Goal: Information Seeking & Learning: Learn about a topic

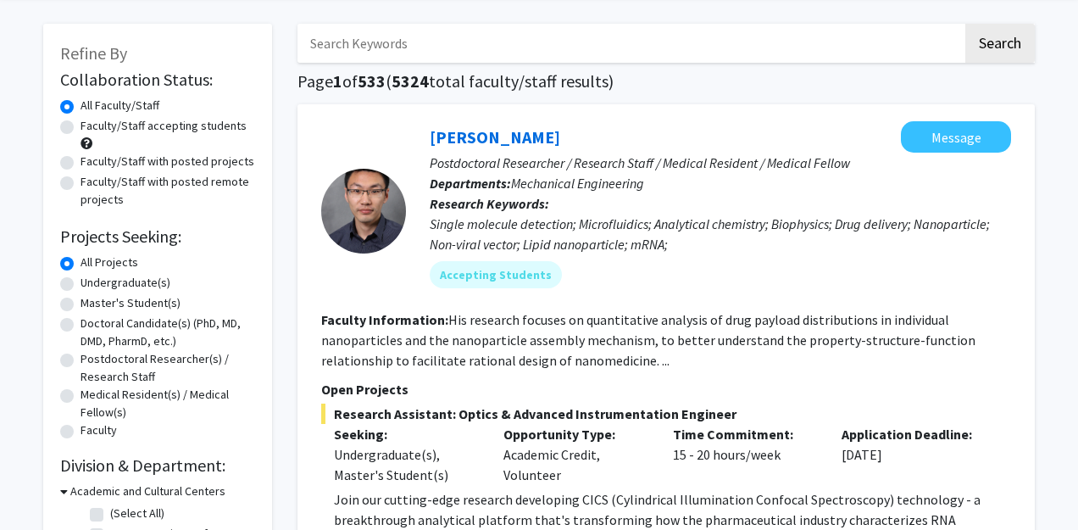
scroll to position [69, 0]
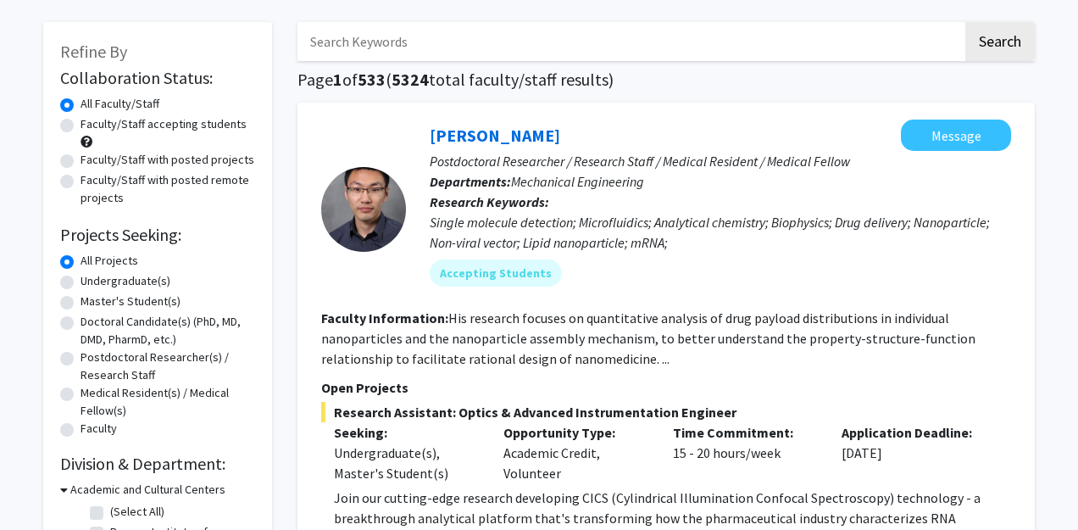
click at [81, 127] on label "Faculty/Staff accepting students" at bounding box center [164, 124] width 166 height 18
click at [81, 126] on input "Faculty/Staff accepting students" at bounding box center [86, 120] width 11 height 11
radio input "true"
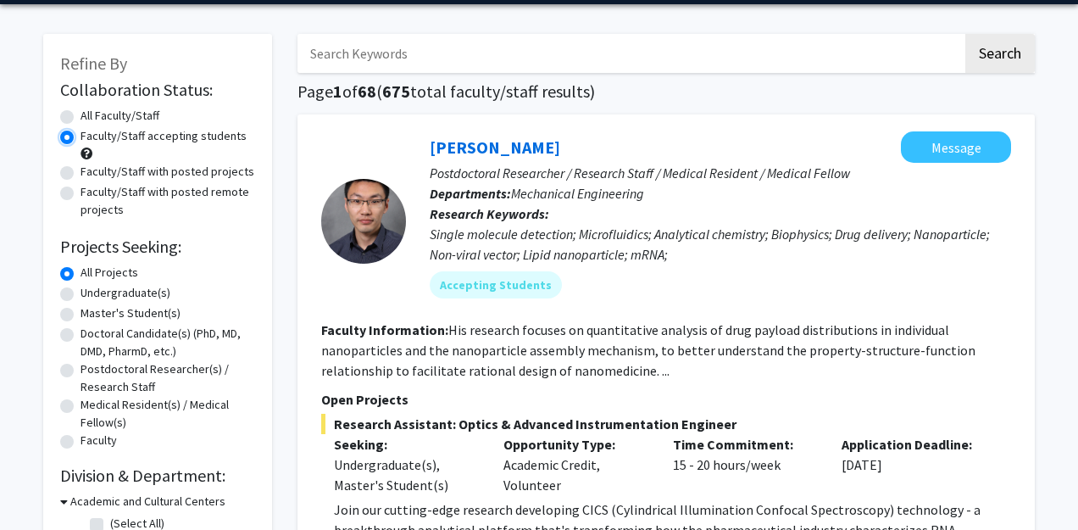
scroll to position [59, 0]
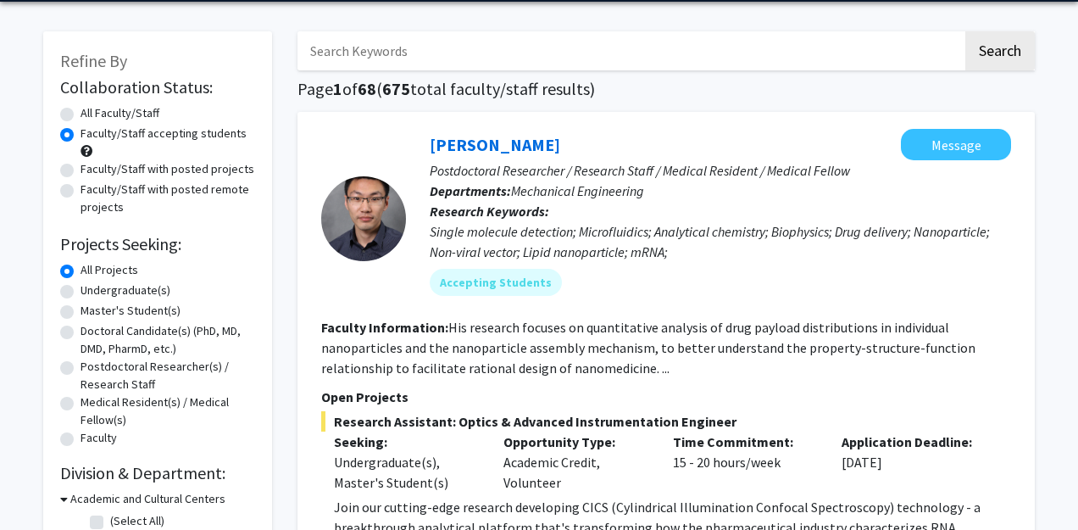
click at [81, 297] on label "Undergraduate(s)" at bounding box center [126, 290] width 90 height 18
click at [81, 292] on input "Undergraduate(s)" at bounding box center [86, 286] width 11 height 11
radio input "true"
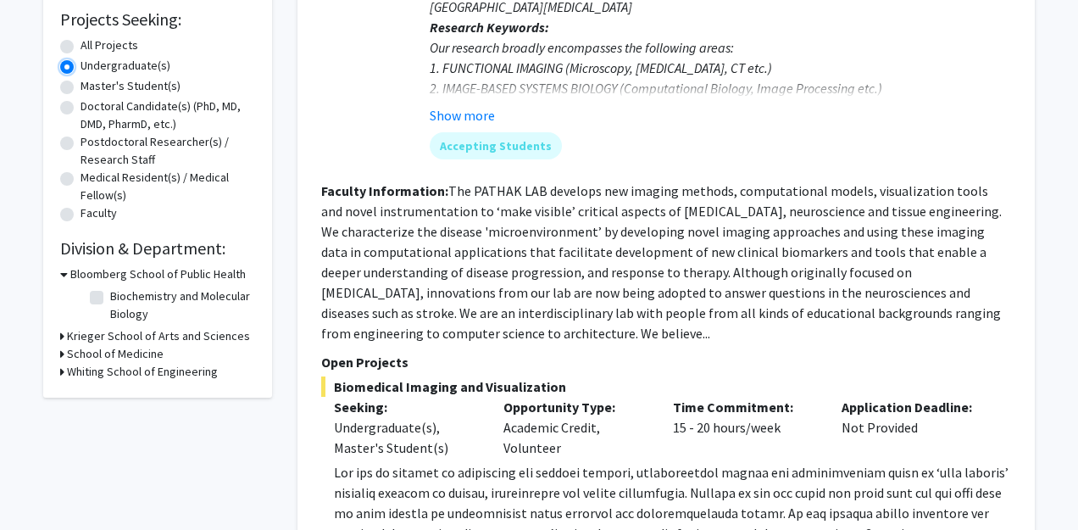
scroll to position [289, 0]
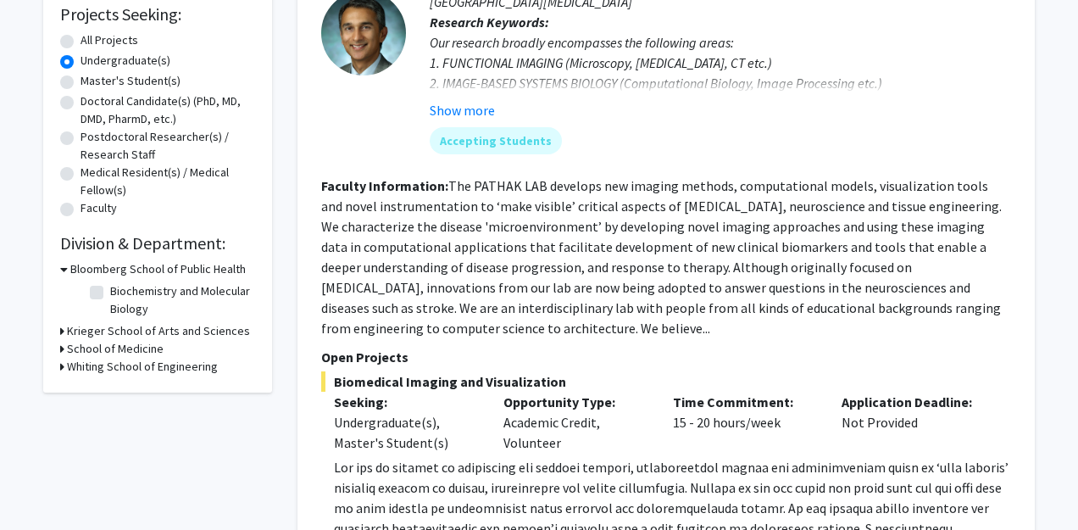
click at [66, 327] on div "Krieger School of Arts and Sciences" at bounding box center [157, 331] width 195 height 18
click at [62, 331] on icon at bounding box center [62, 331] width 4 height 18
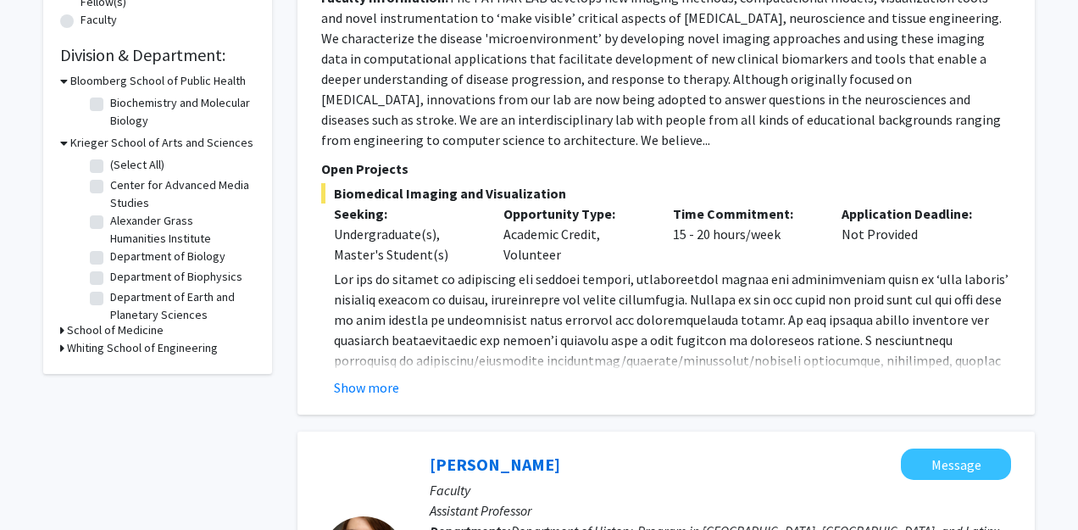
scroll to position [484, 0]
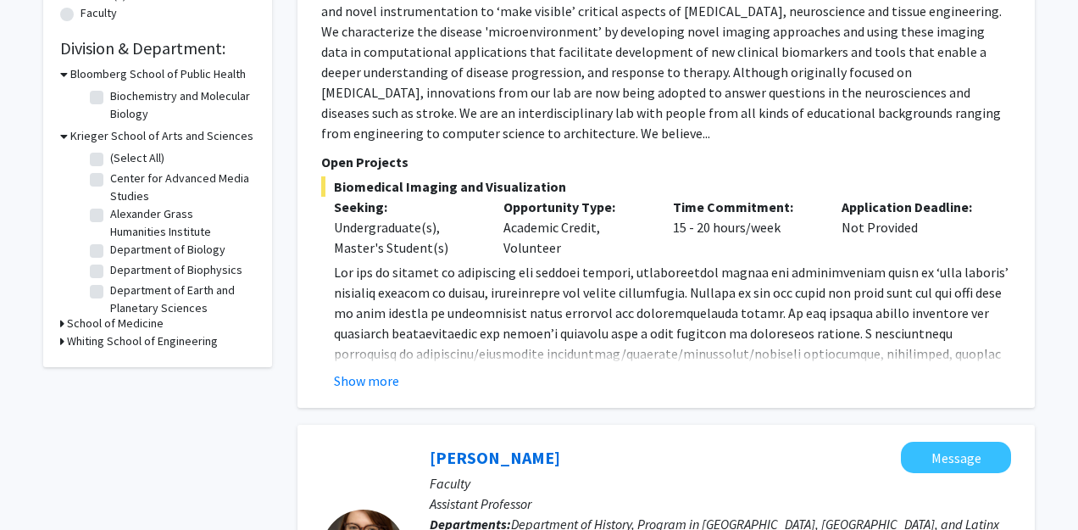
click at [64, 322] on icon at bounding box center [62, 323] width 4 height 18
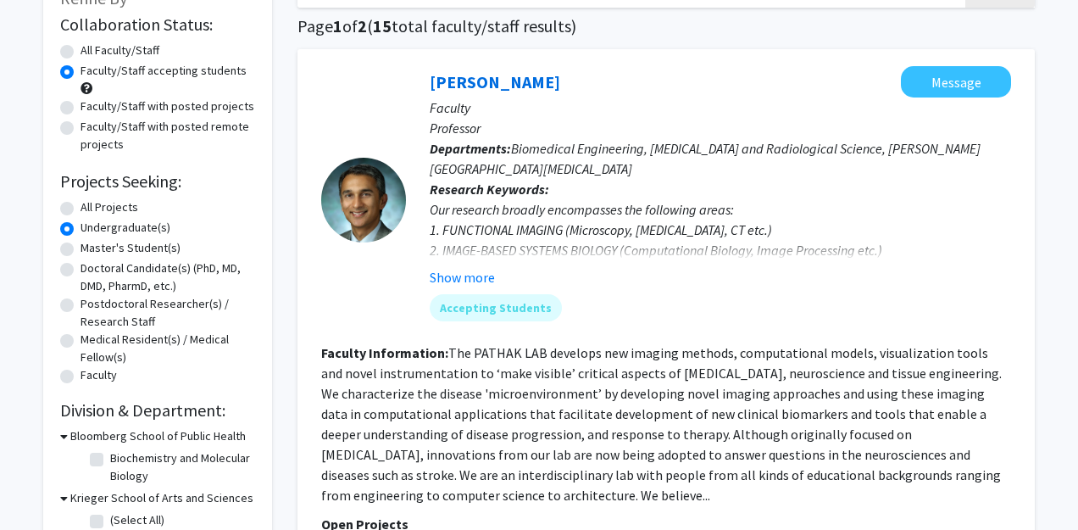
scroll to position [119, 0]
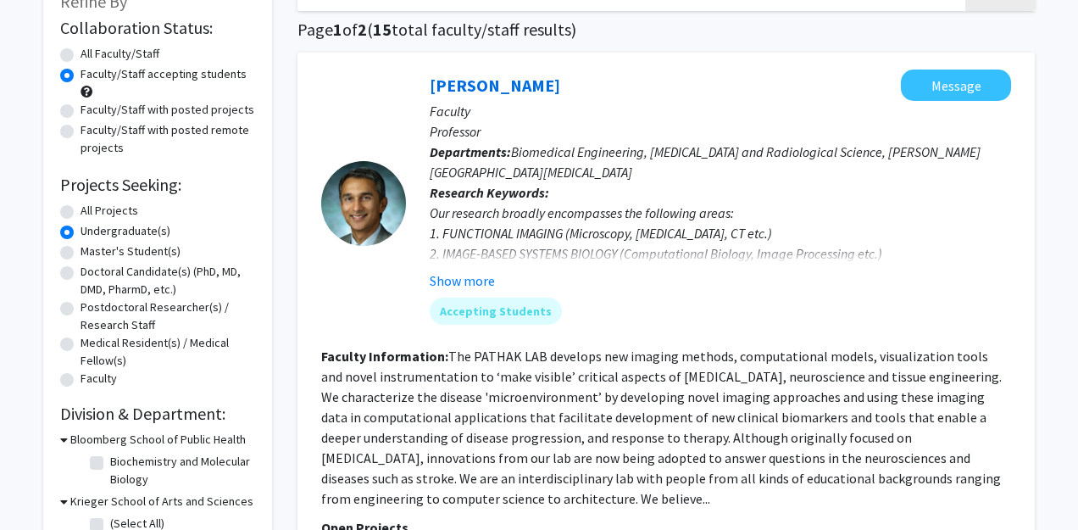
click at [81, 112] on label "Faculty/Staff with posted projects" at bounding box center [168, 110] width 174 height 18
click at [81, 112] on input "Faculty/Staff with posted projects" at bounding box center [86, 106] width 11 height 11
radio input "true"
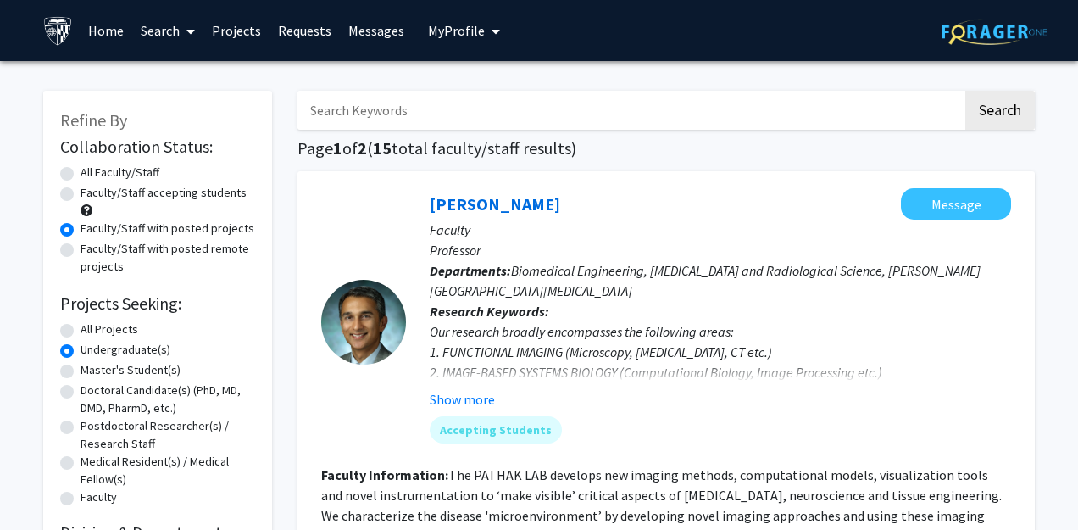
click at [81, 251] on label "Faculty/Staff with posted remote projects" at bounding box center [168, 258] width 175 height 36
click at [81, 251] on input "Faculty/Staff with posted remote projects" at bounding box center [86, 245] width 11 height 11
radio input "true"
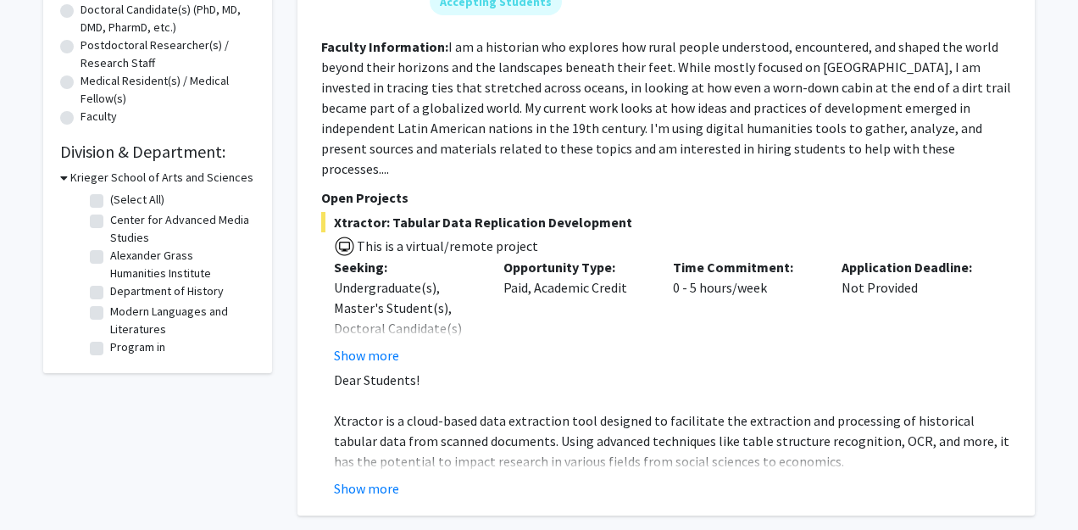
scroll to position [393, 0]
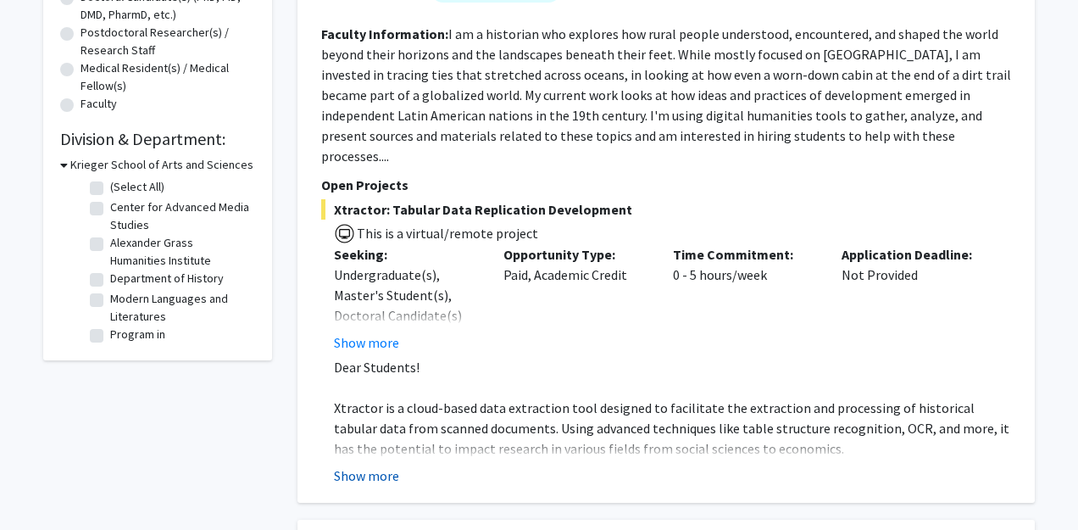
click at [377, 465] on button "Show more" at bounding box center [366, 475] width 65 height 20
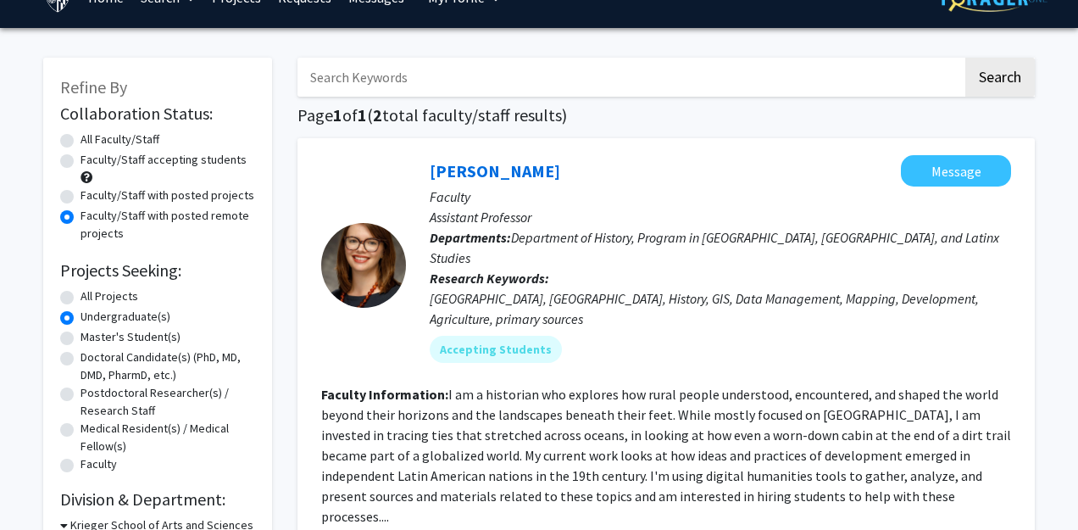
scroll to position [0, 0]
